Goal: Information Seeking & Learning: Learn about a topic

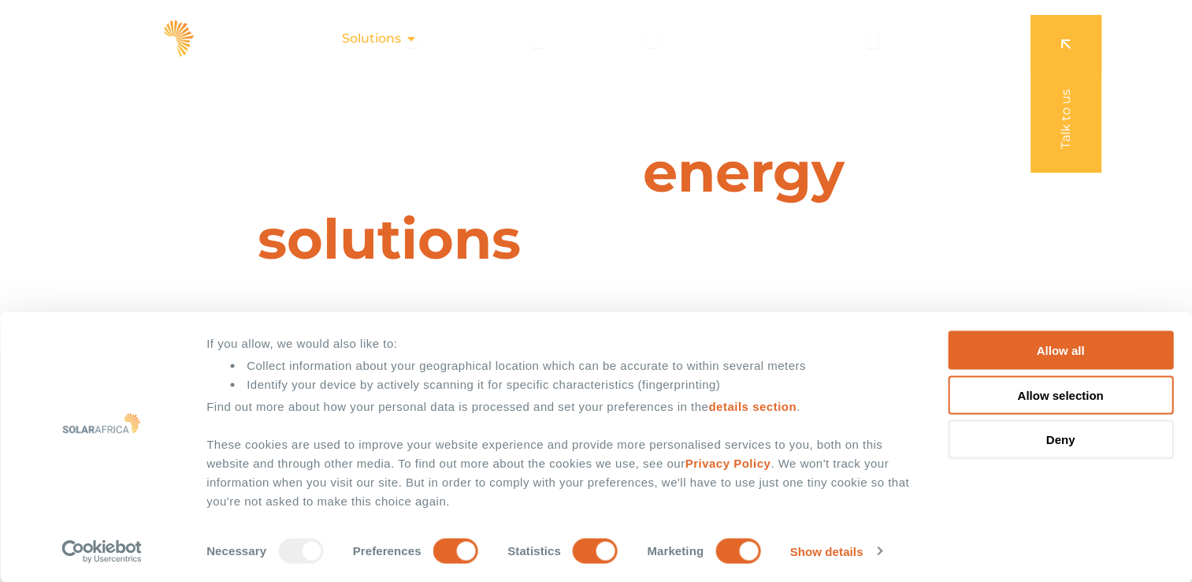
click at [407, 35] on div "Solutions Close Solutions Open Solutions" at bounding box center [379, 39] width 101 height 32
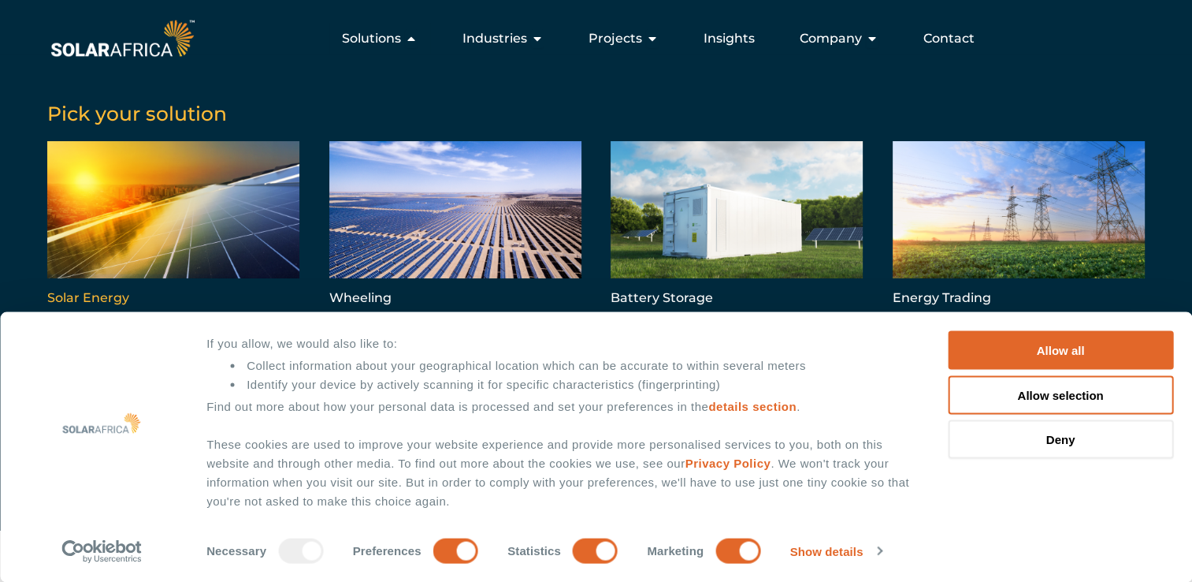
click at [209, 253] on link "Menu" at bounding box center [173, 225] width 252 height 169
click at [671, 229] on link "Menu" at bounding box center [737, 225] width 252 height 169
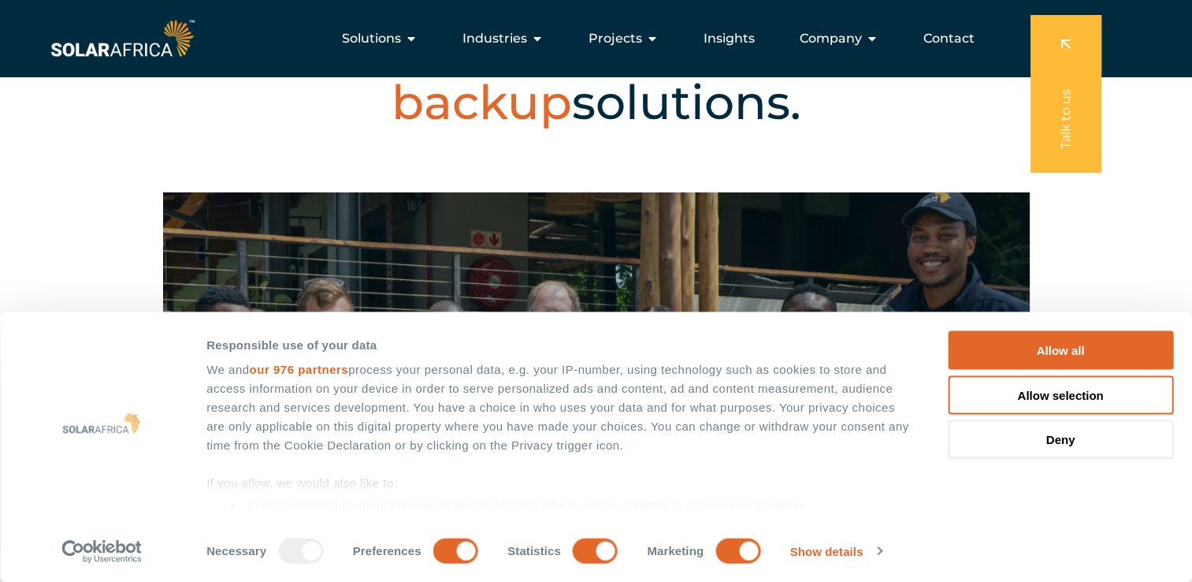
scroll to position [568, 0]
